Goal: Navigation & Orientation: Find specific page/section

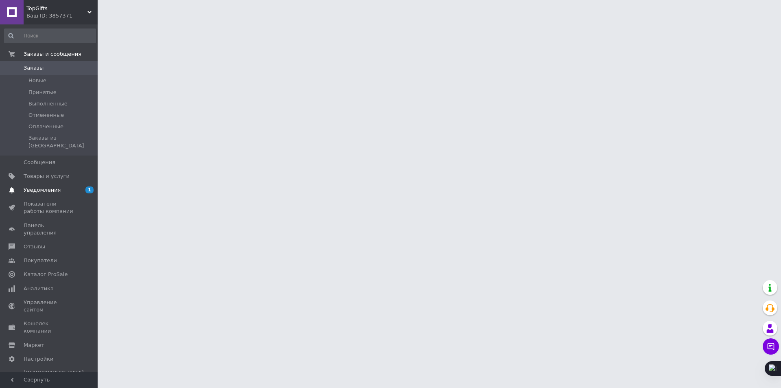
click at [59, 186] on span "Уведомления" at bounding box center [50, 189] width 52 height 7
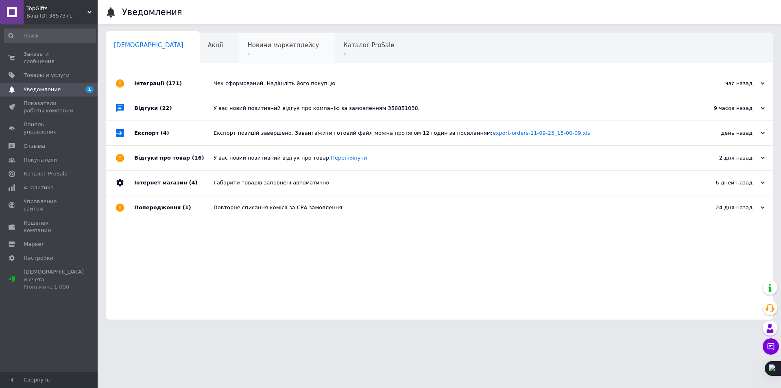
click at [239, 61] on div "Новини маркетплейсу 1" at bounding box center [287, 48] width 96 height 31
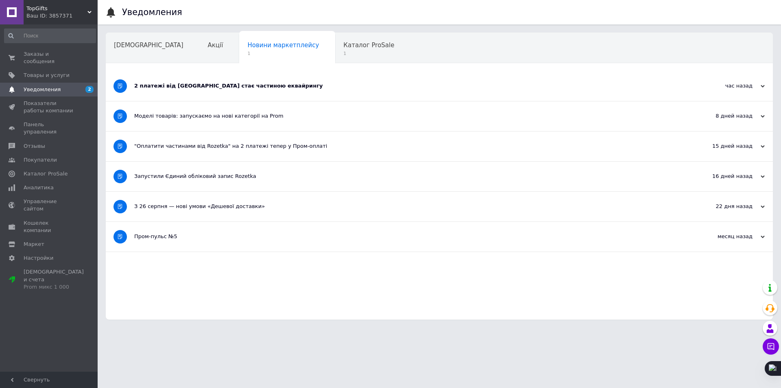
click at [335, 50] on div "Каталог ProSale 1" at bounding box center [372, 48] width 75 height 31
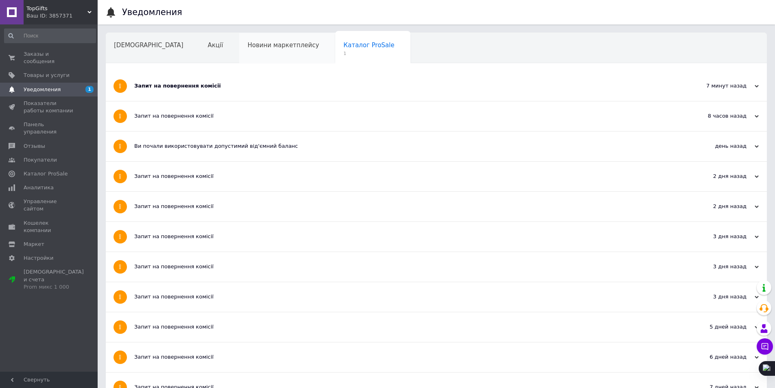
click at [239, 50] on div "Новини маркетплейсу" at bounding box center [287, 48] width 96 height 31
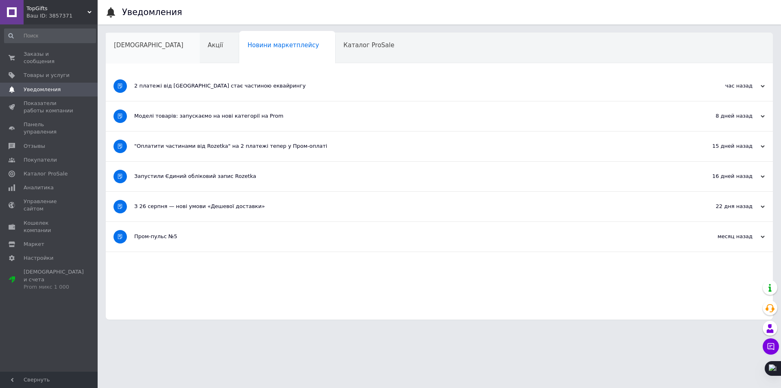
click at [131, 54] on div "Сповіщення" at bounding box center [153, 48] width 94 height 31
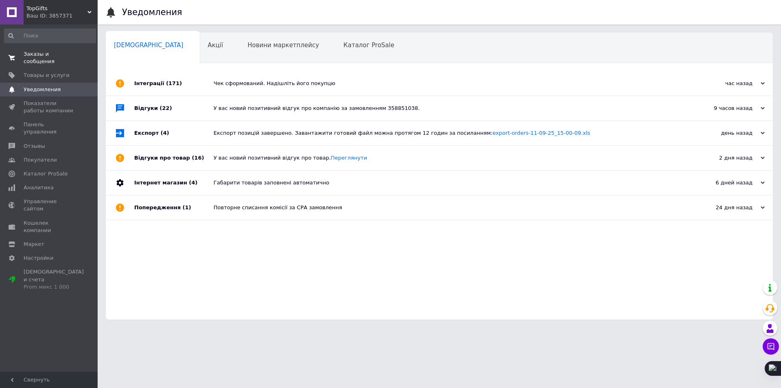
click at [37, 52] on span "Заказы и сообщения" at bounding box center [50, 57] width 52 height 15
